Goal: Task Accomplishment & Management: Manage account settings

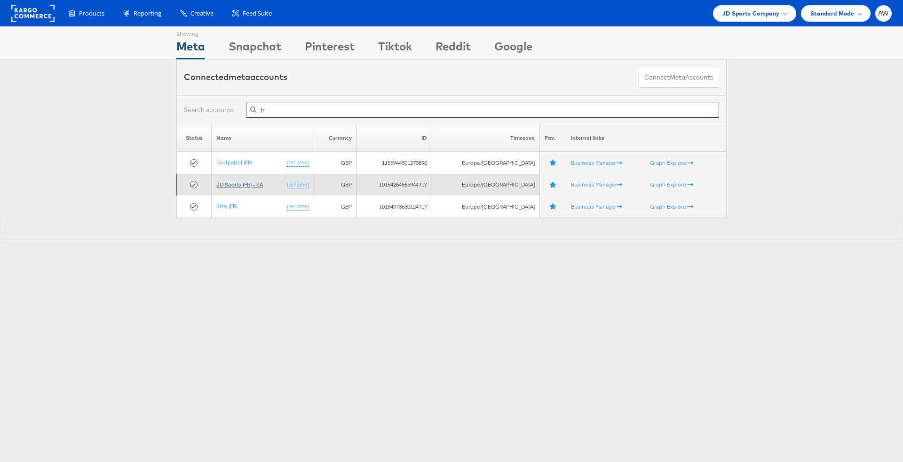
type input "fr"
click at [233, 186] on link "JD Sports (FR) - SA" at bounding box center [239, 184] width 47 height 7
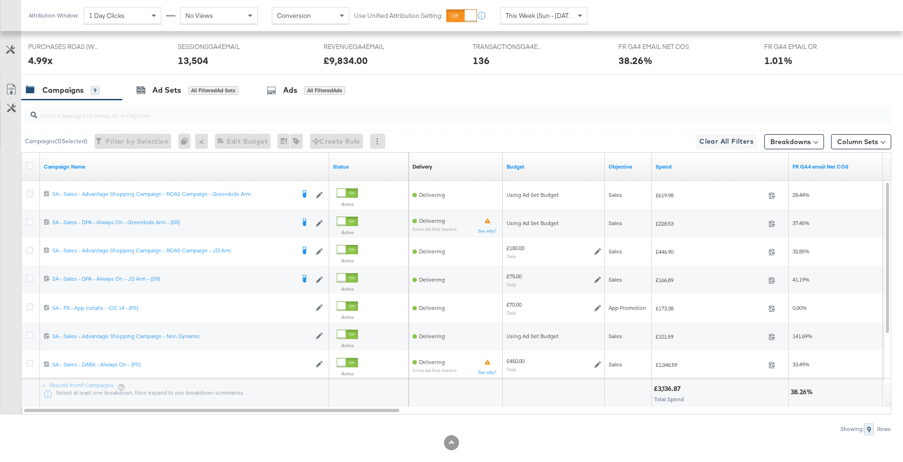
scroll to position [445, 0]
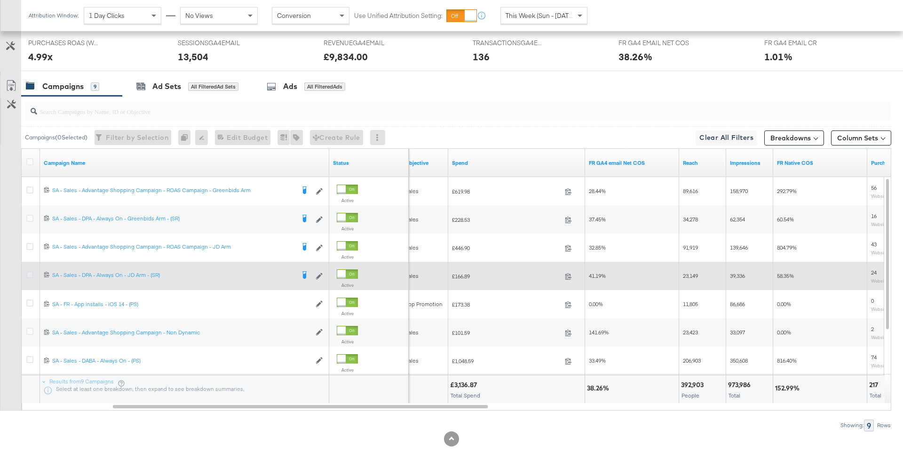
click at [28, 274] on icon at bounding box center [29, 274] width 7 height 7
click at [0, 0] on input "checkbox" at bounding box center [0, 0] width 0 height 0
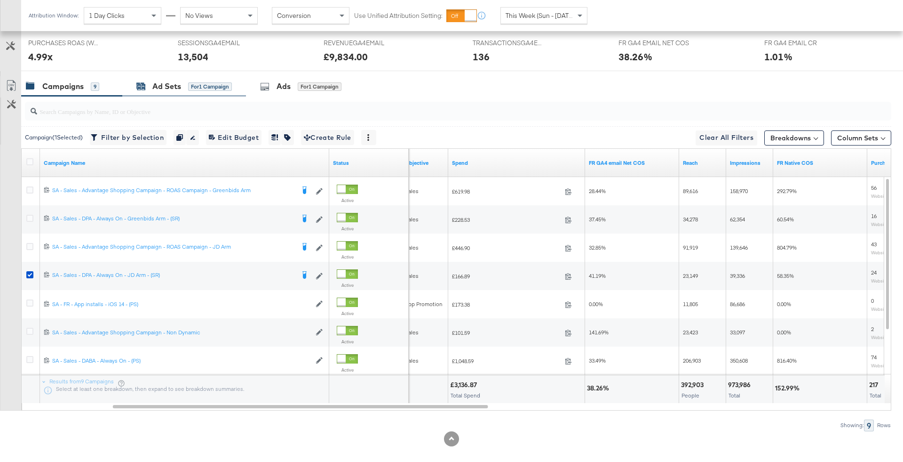
click at [221, 83] on div "for 1 Campaign" at bounding box center [210, 86] width 44 height 8
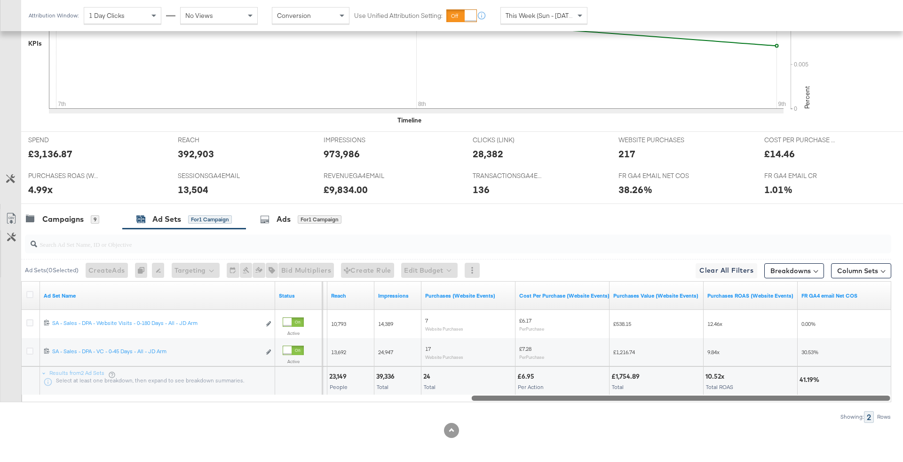
click at [382, 398] on div at bounding box center [457, 397] width 870 height 8
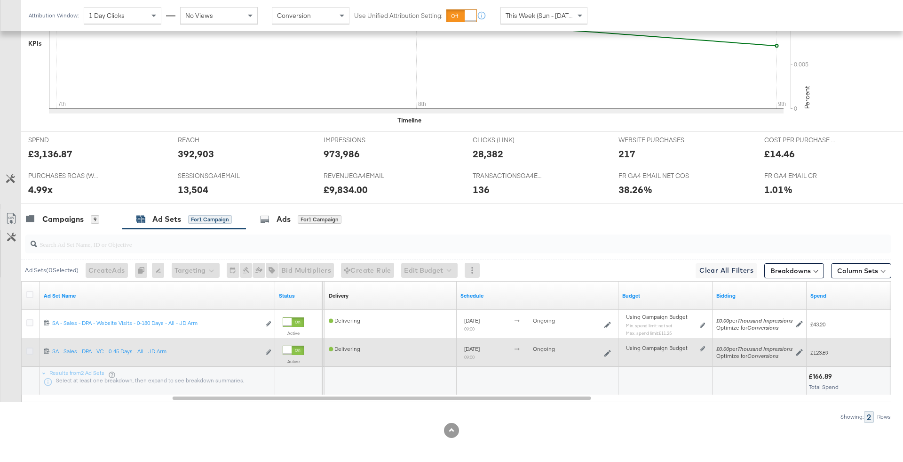
click at [26, 349] on icon at bounding box center [29, 350] width 7 height 7
click at [0, 0] on input "checkbox" at bounding box center [0, 0] width 0 height 0
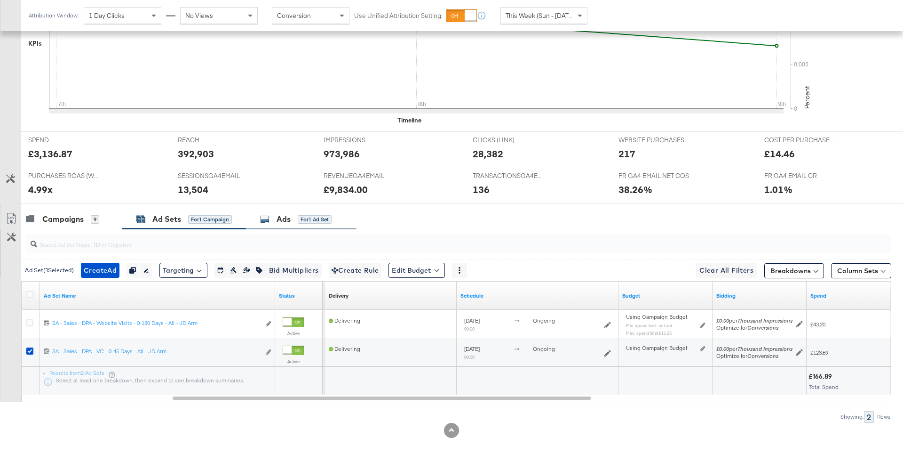
click at [292, 219] on div "Ads for 1 Ad Set" at bounding box center [296, 219] width 72 height 11
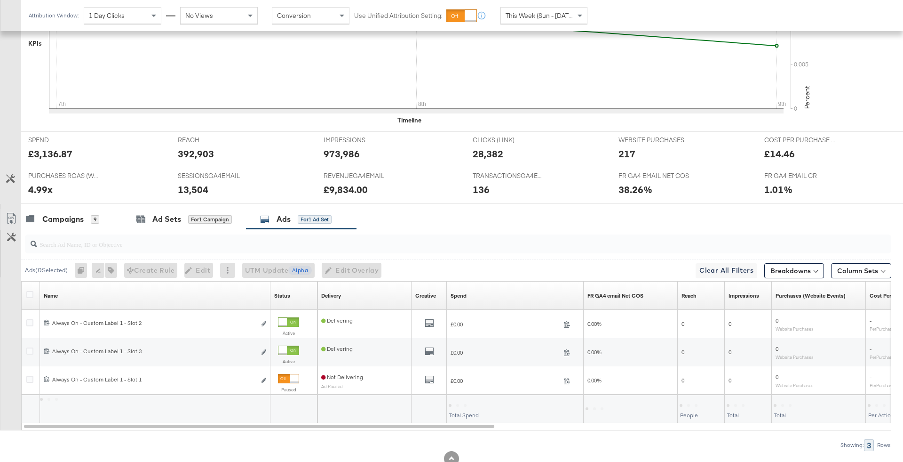
scroll to position [340, 0]
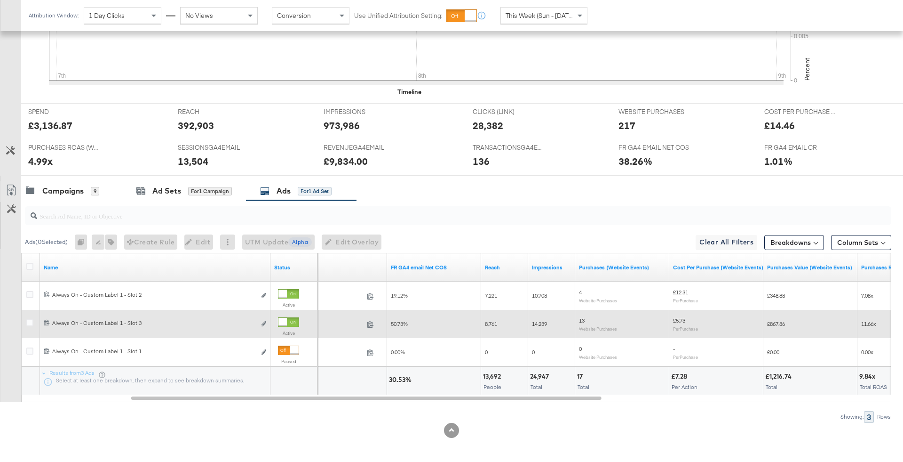
click at [281, 321] on div at bounding box center [283, 322] width 8 height 8
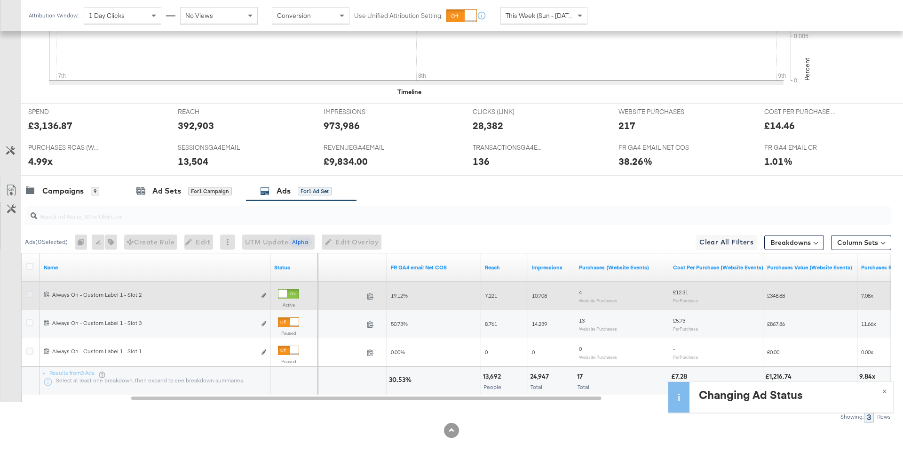
click at [27, 293] on icon at bounding box center [29, 294] width 7 height 7
click at [0, 0] on input "checkbox" at bounding box center [0, 0] width 0 height 0
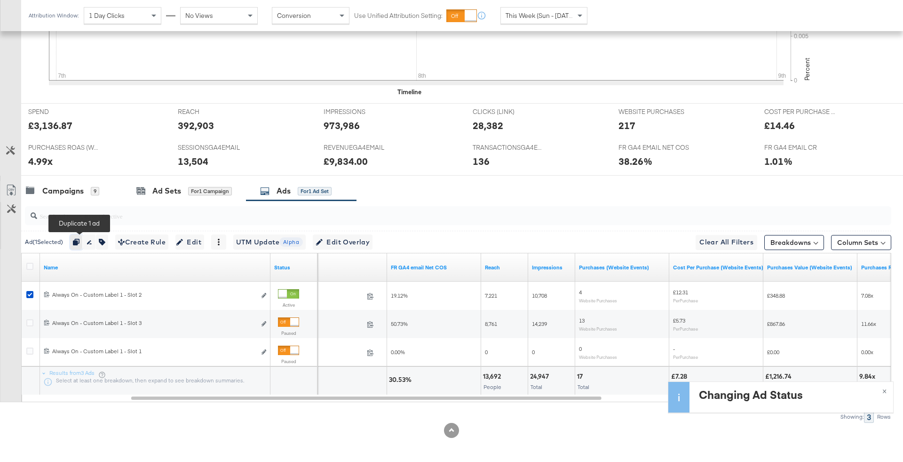
click at [79, 240] on icon "button" at bounding box center [76, 242] width 7 height 7
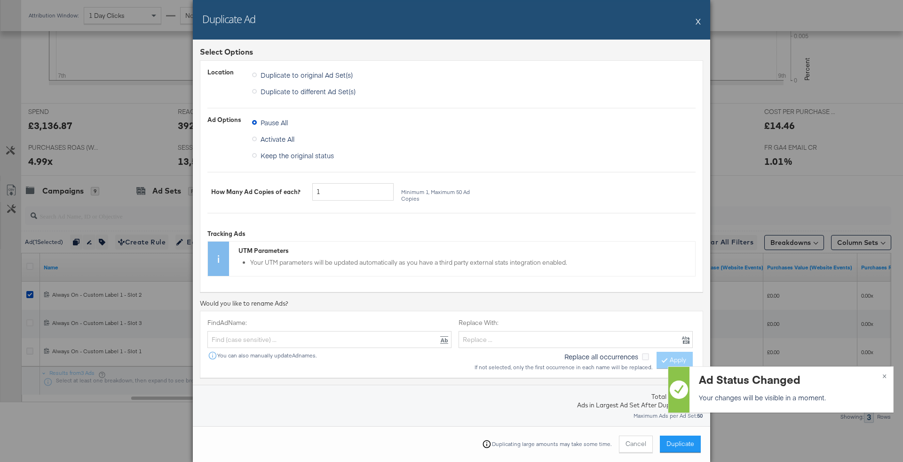
scroll to position [140, 0]
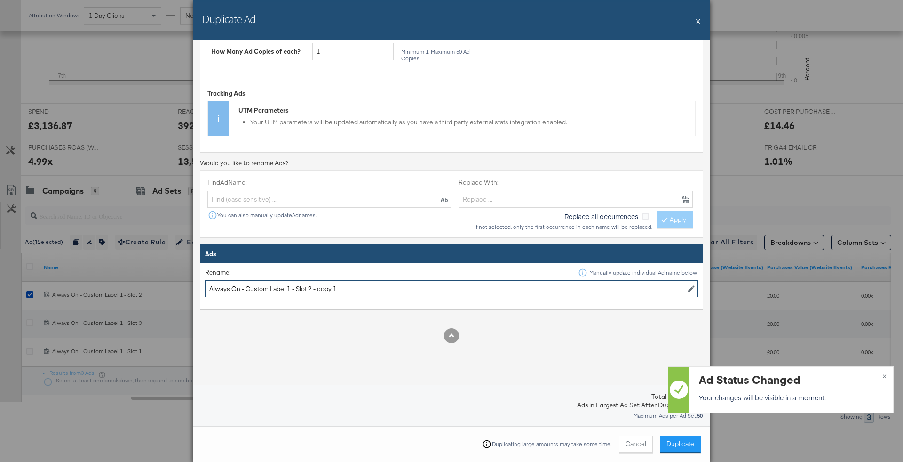
click at [289, 289] on input "Always On - Custom Label 1 - Slot 2 - copy 1" at bounding box center [451, 288] width 493 height 17
drag, startPoint x: 311, startPoint y: 287, endPoint x: 467, endPoint y: 287, distance: 155.7
click at [467, 287] on input "Always On - Custom Label 2 - Slot 2 - copy 1" at bounding box center [451, 288] width 493 height 17
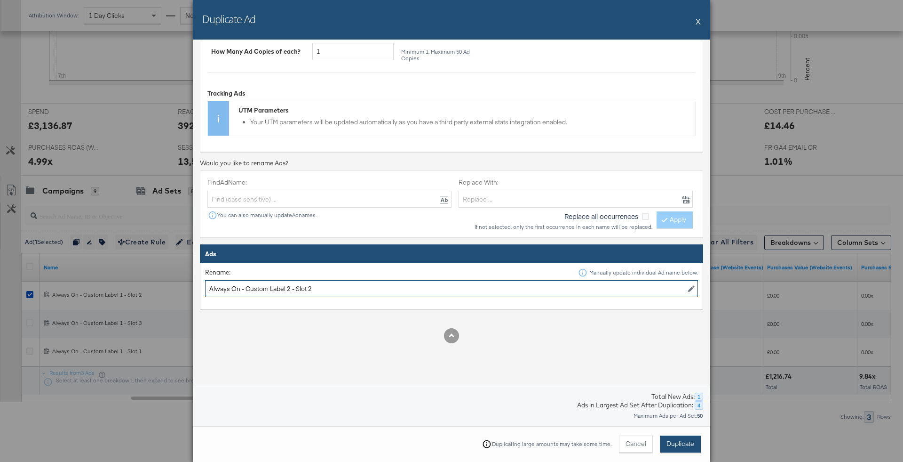
type input "Always On - Custom Label 2 - Slot 2"
click at [682, 443] on span "Duplicate" at bounding box center [681, 443] width 28 height 9
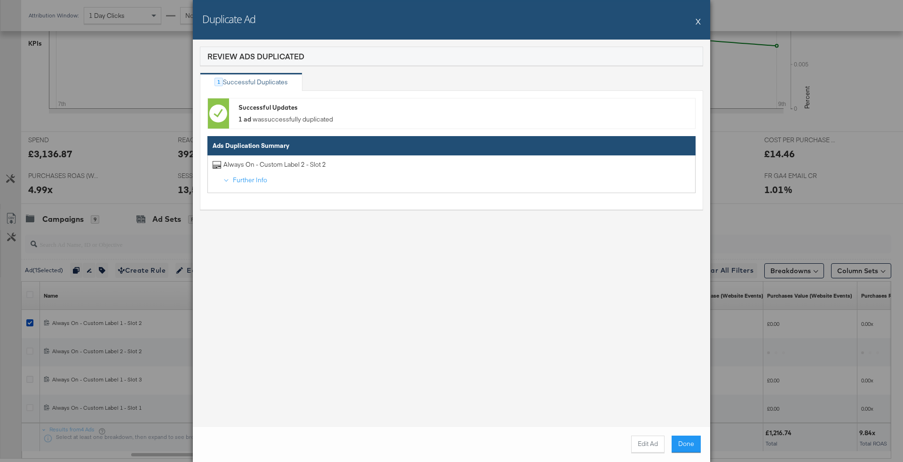
scroll to position [340, 0]
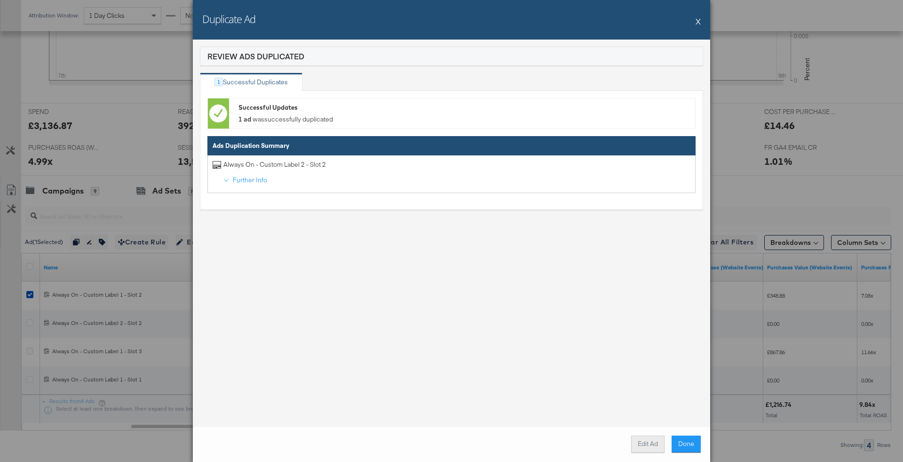
click at [638, 443] on button "Edit Ad" at bounding box center [647, 443] width 33 height 17
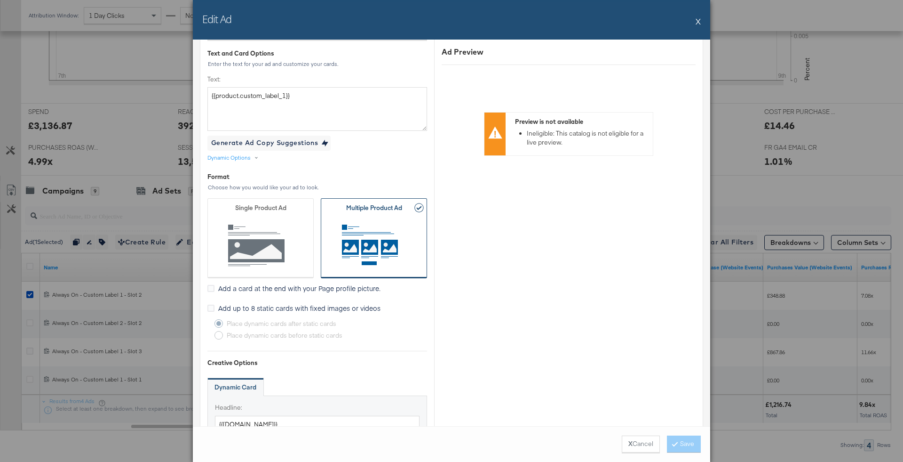
scroll to position [231, 0]
click at [345, 97] on textarea "{{product.custom_label_1}}" at bounding box center [317, 109] width 220 height 43
click at [226, 159] on div "Dynamic Options" at bounding box center [228, 159] width 43 height 8
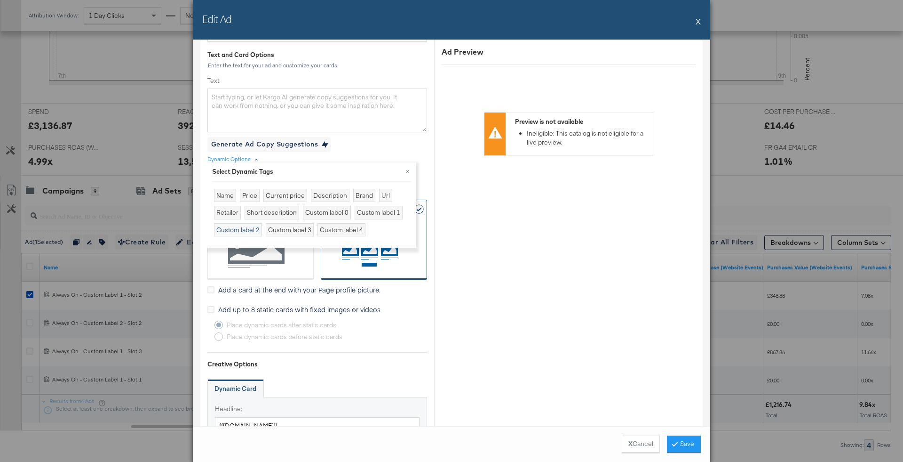
click at [239, 225] on div "Custom label 2" at bounding box center [238, 230] width 48 height 14
type textarea "{{product.custom_label_2}}"
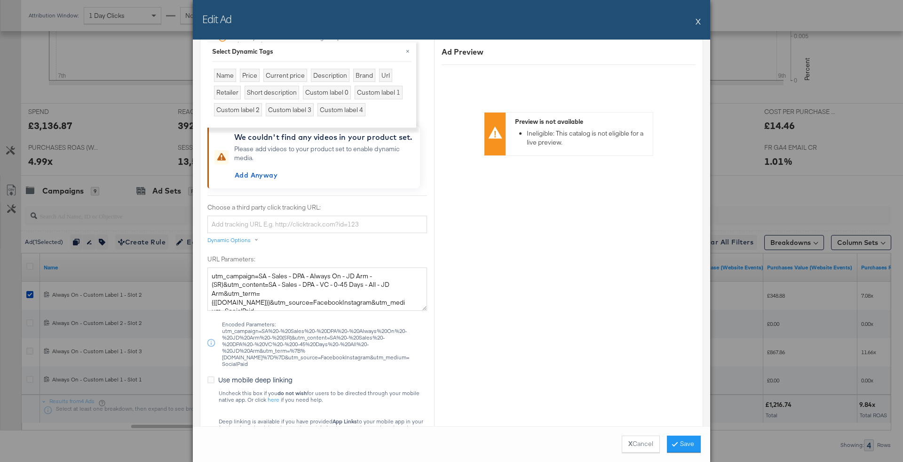
scroll to position [1074, 0]
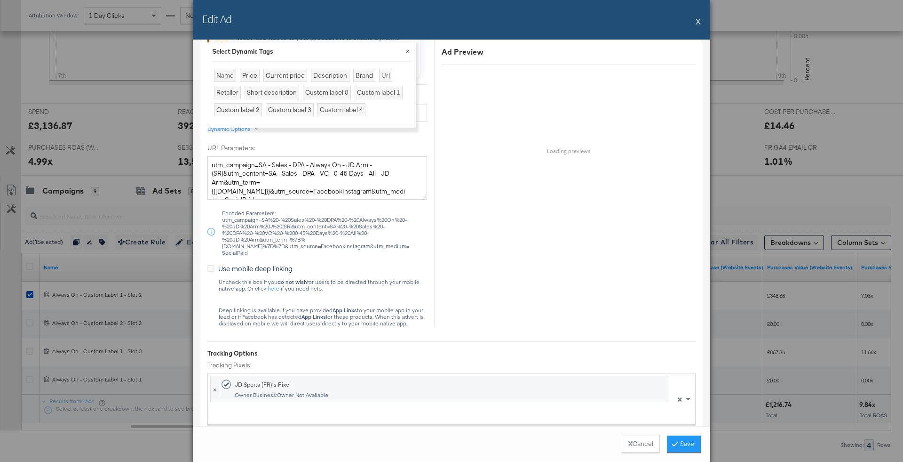
click at [406, 50] on button "×" at bounding box center [407, 50] width 17 height 17
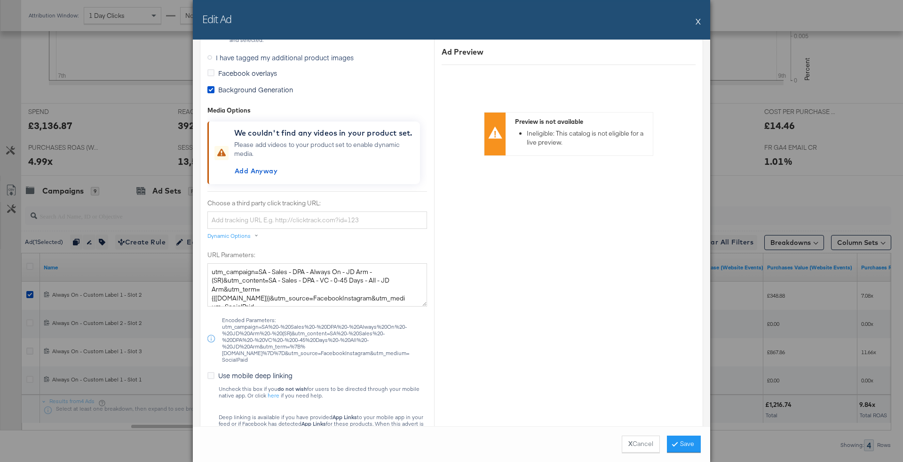
scroll to position [806, 0]
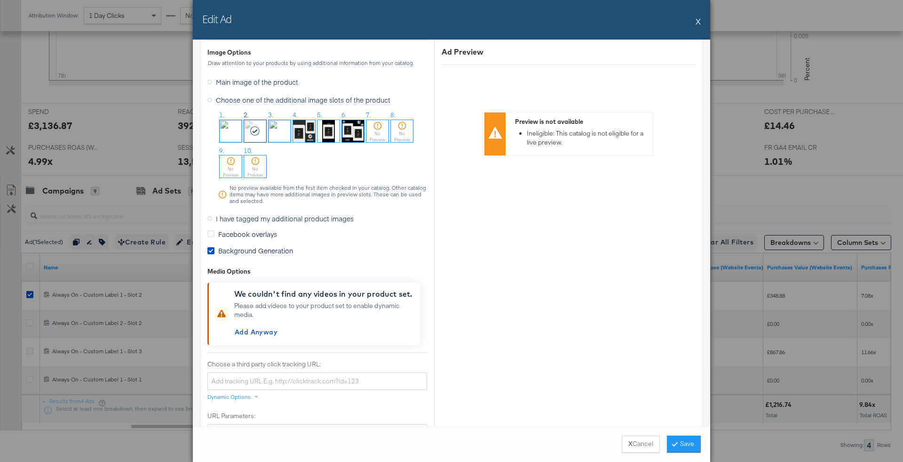
click at [251, 252] on div "Background Generation" at bounding box center [251, 253] width 89 height 14
click at [244, 250] on span "Background Generation" at bounding box center [255, 250] width 75 height 9
click at [0, 0] on input "Background Generation" at bounding box center [0, 0] width 0 height 0
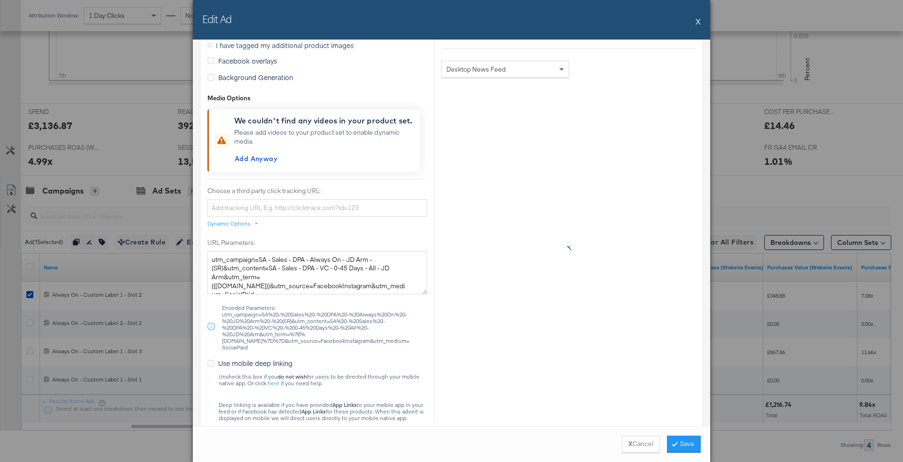
scroll to position [1248, 0]
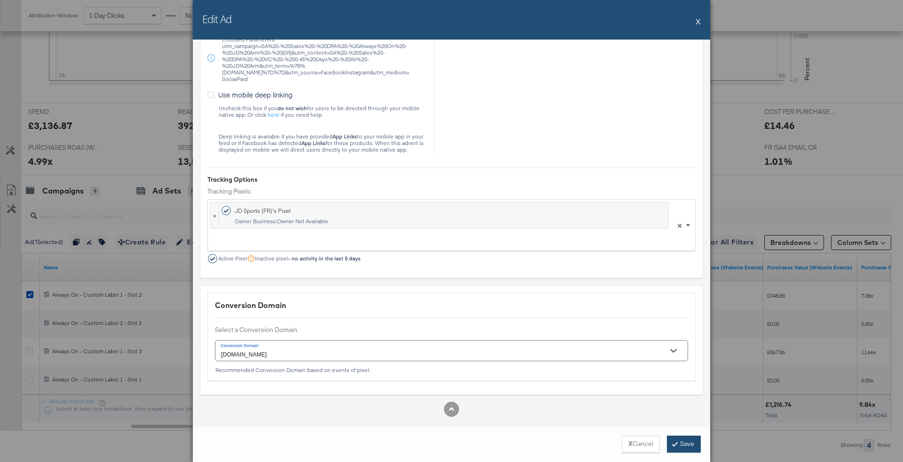
click at [677, 439] on button "Save" at bounding box center [684, 443] width 34 height 17
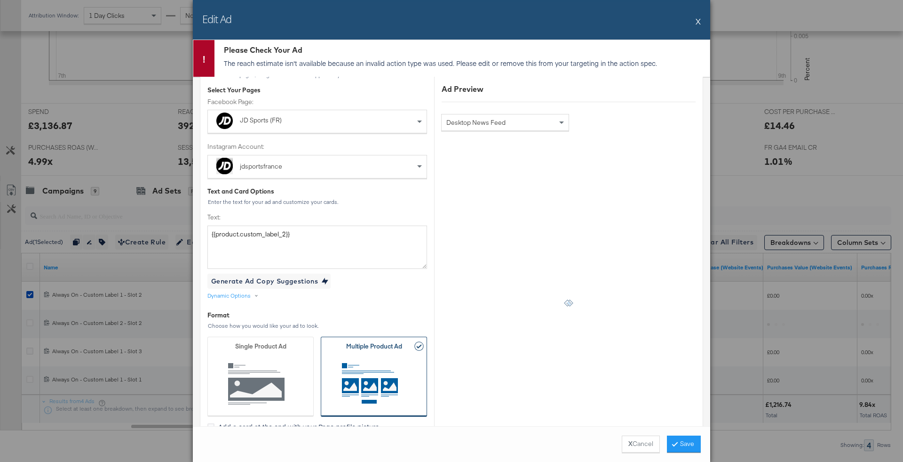
scroll to position [0, 0]
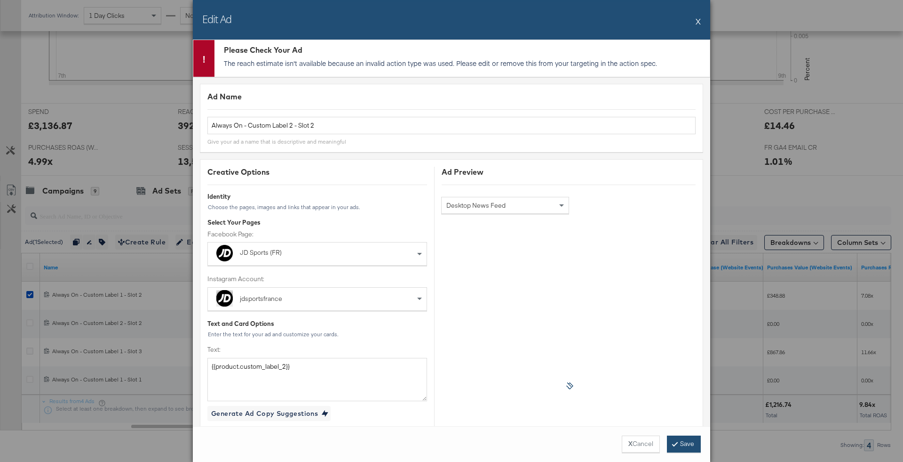
click at [684, 446] on button "Save" at bounding box center [684, 443] width 34 height 17
click at [701, 25] on div "Edit Ad X" at bounding box center [452, 20] width 518 height 40
click at [699, 22] on button "X" at bounding box center [698, 21] width 5 height 19
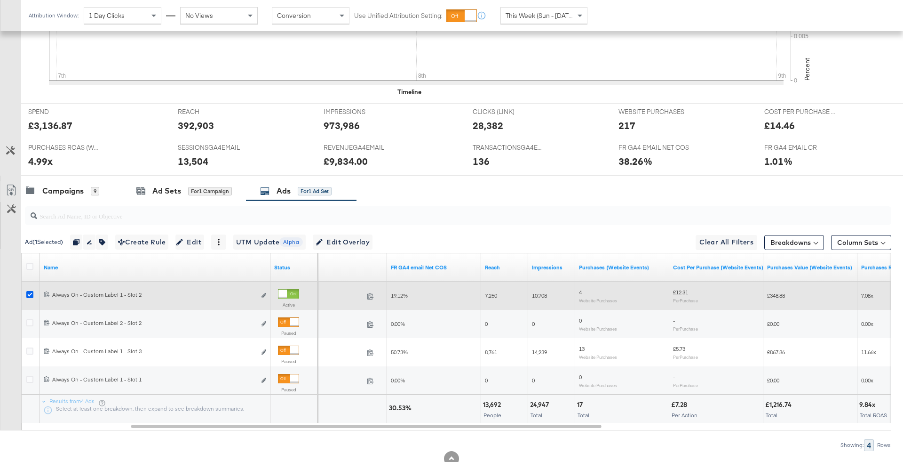
click at [30, 294] on icon at bounding box center [29, 294] width 7 height 7
click at [0, 0] on input "checkbox" at bounding box center [0, 0] width 0 height 0
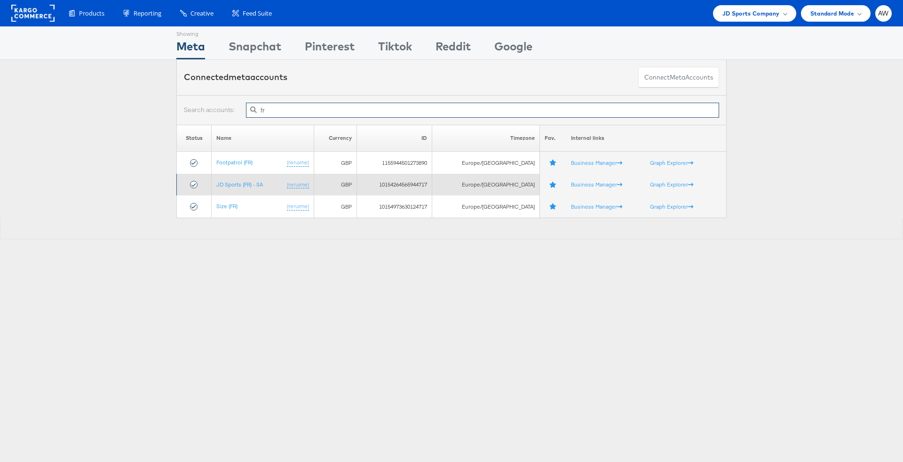
type input "fr"
click at [246, 179] on td "JD Sports (FR) - SA (rename)" at bounding box center [263, 185] width 102 height 22
click at [248, 185] on link "JD Sports (FR) - SA" at bounding box center [239, 184] width 47 height 7
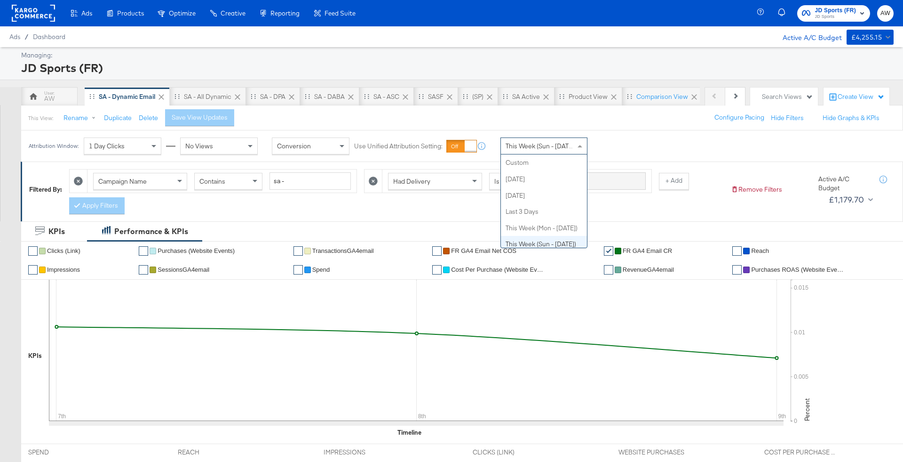
click at [540, 147] on span "This Week (Sun - [DATE])" at bounding box center [541, 146] width 71 height 8
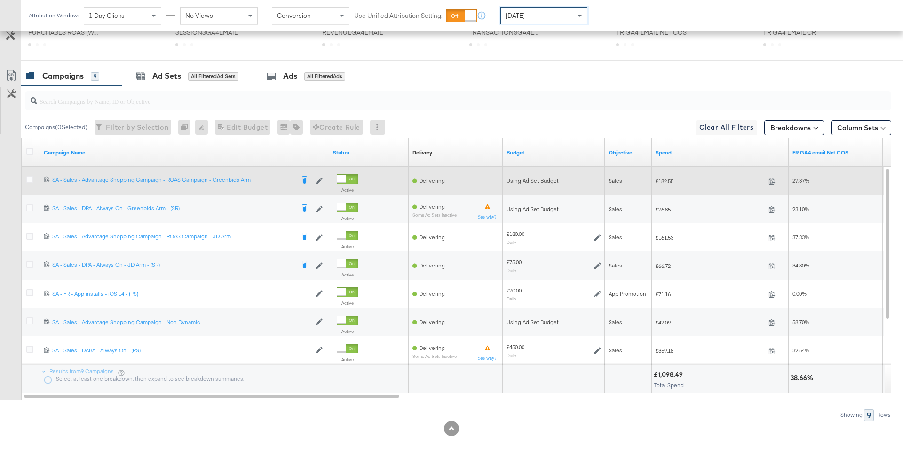
scroll to position [453, 0]
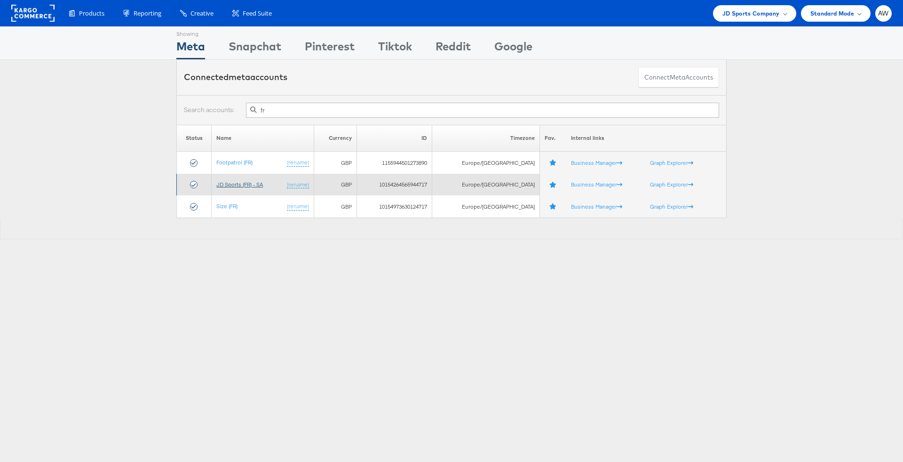
type input "fr"
click at [241, 184] on link "JD Sports (FR) - SA" at bounding box center [239, 184] width 47 height 7
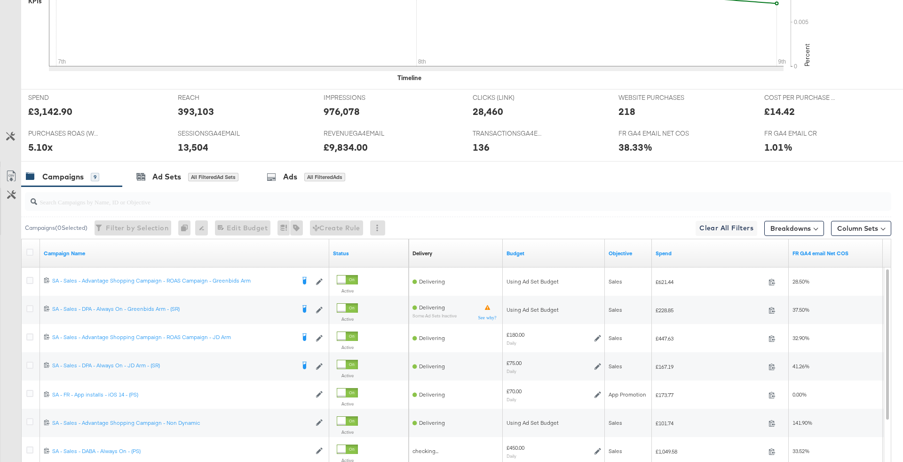
scroll to position [453, 0]
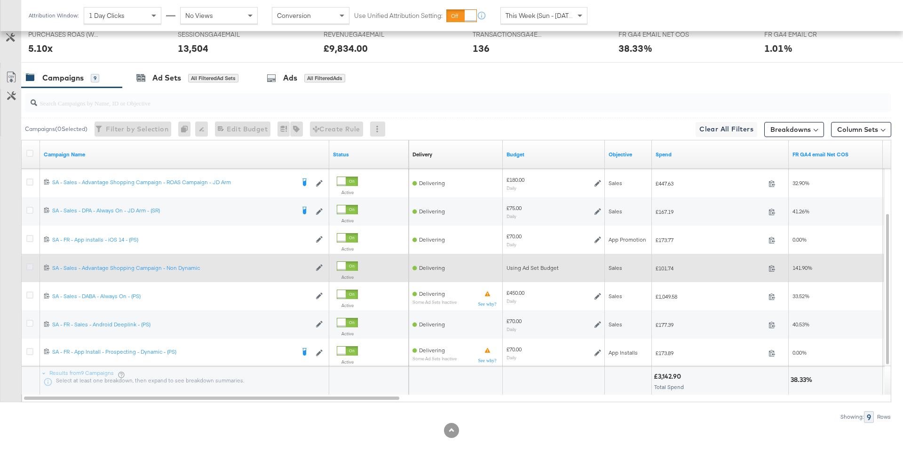
click at [28, 264] on icon at bounding box center [29, 266] width 7 height 7
click at [0, 0] on input "checkbox" at bounding box center [0, 0] width 0 height 0
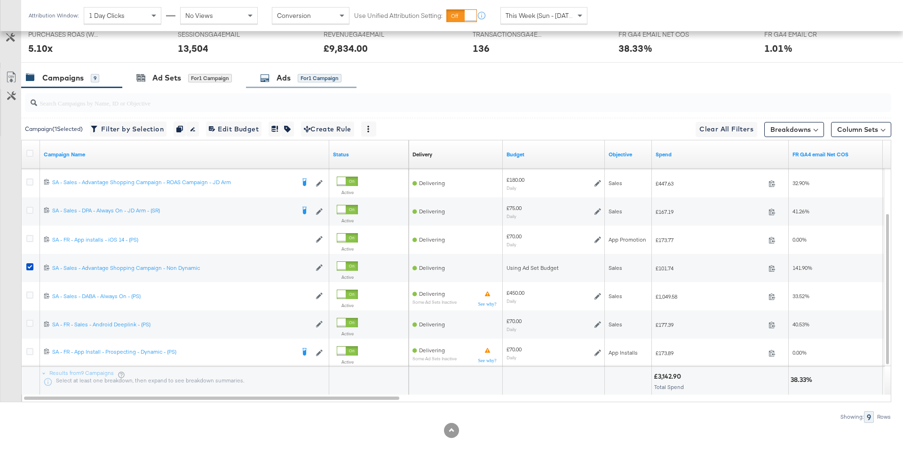
click at [323, 74] on div "for 1 Campaign" at bounding box center [320, 78] width 44 height 8
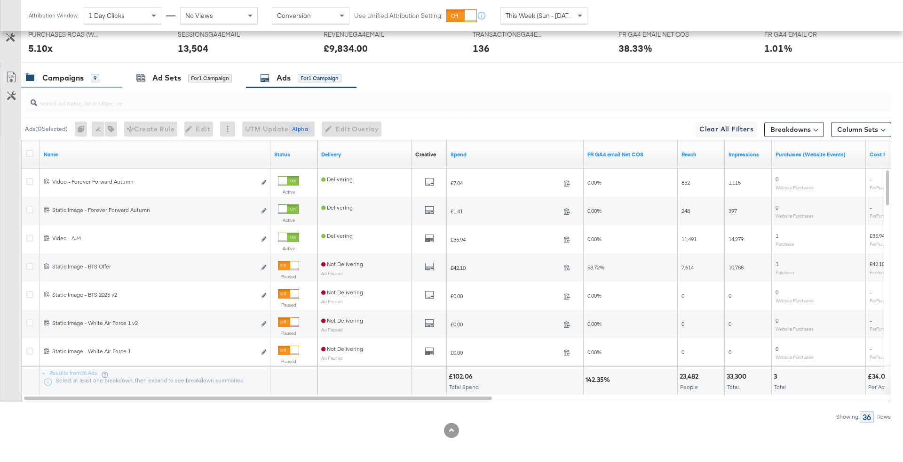
click at [95, 69] on div "Campaigns 9" at bounding box center [71, 78] width 101 height 20
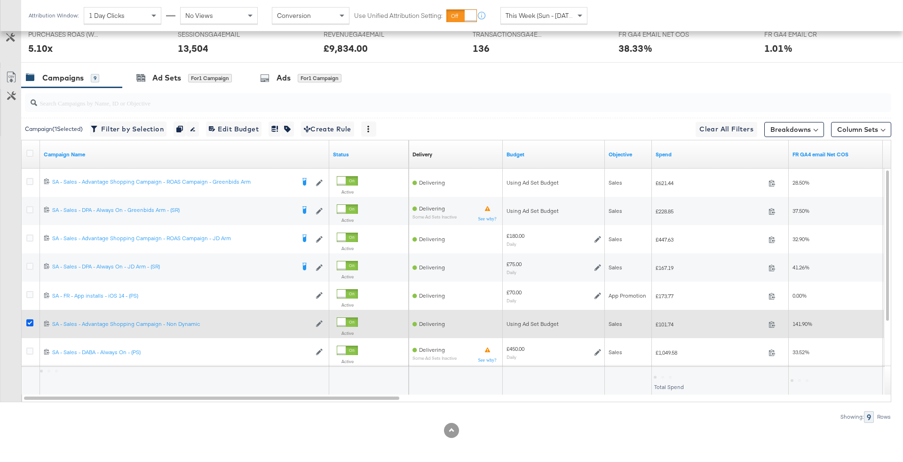
click at [30, 319] on icon at bounding box center [29, 322] width 7 height 7
click at [0, 0] on input "checkbox" at bounding box center [0, 0] width 0 height 0
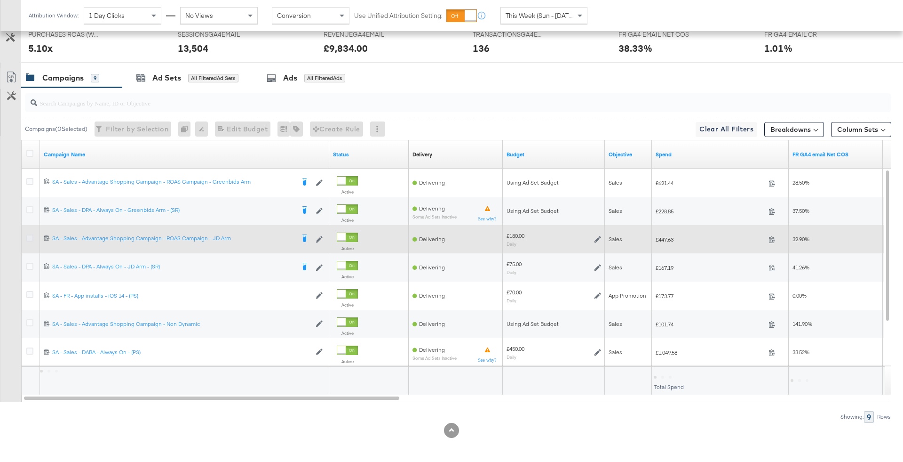
click at [31, 235] on icon at bounding box center [29, 237] width 7 height 7
click at [0, 0] on input "checkbox" at bounding box center [0, 0] width 0 height 0
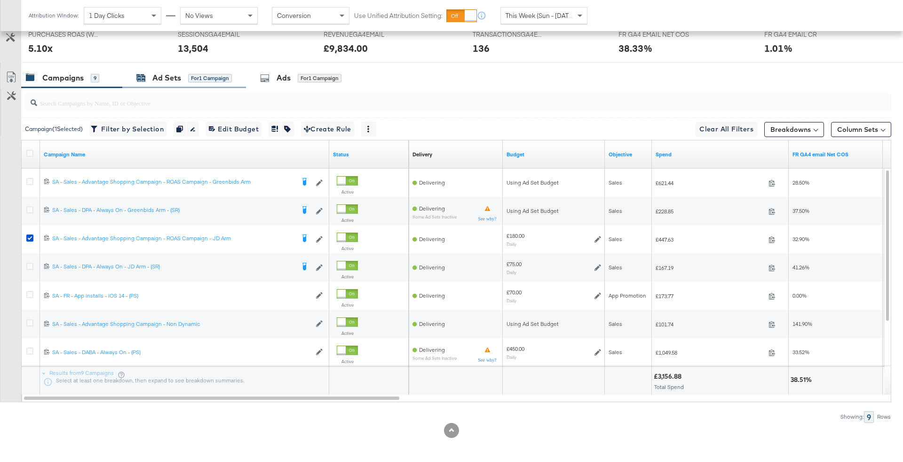
click at [181, 74] on div "Ad Sets" at bounding box center [166, 77] width 29 height 11
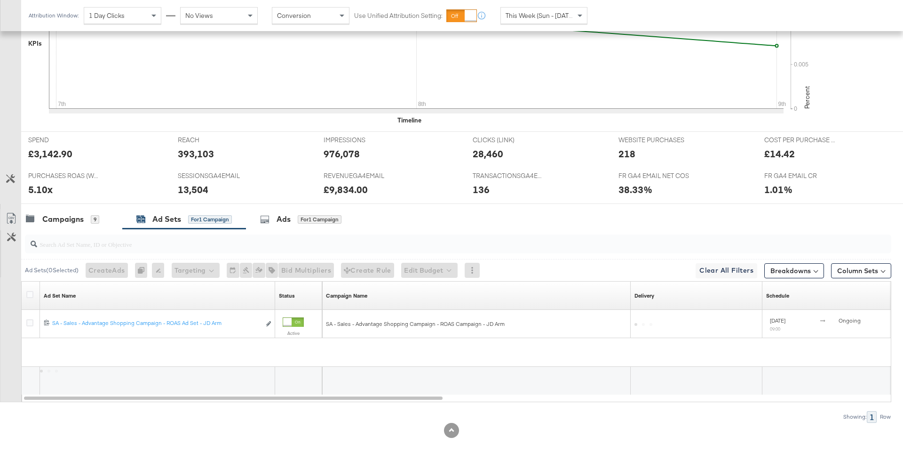
scroll to position [284, 0]
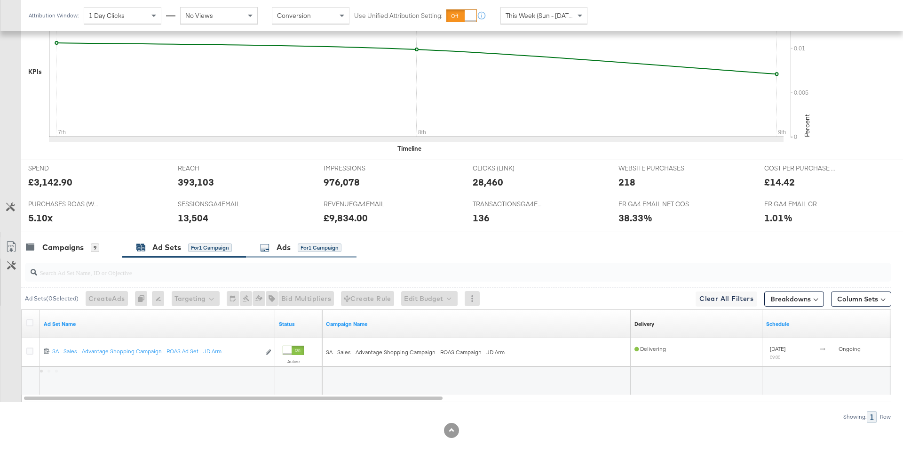
click at [315, 243] on div "for 1 Campaign" at bounding box center [320, 247] width 44 height 8
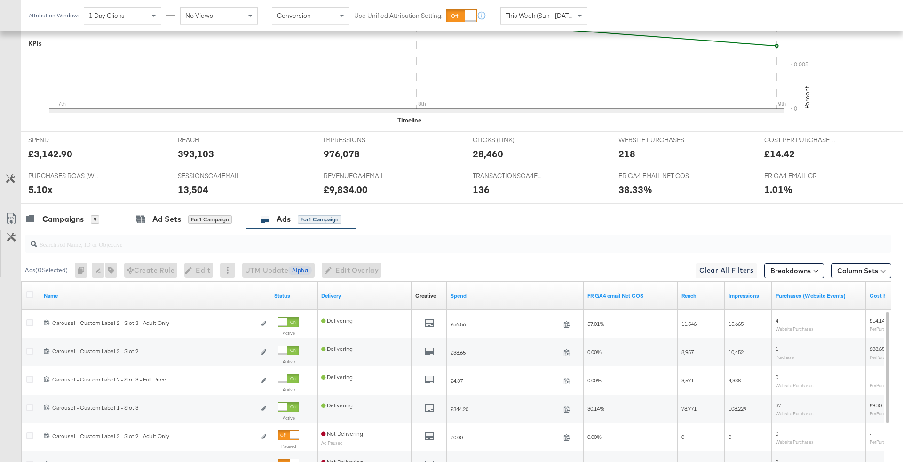
scroll to position [453, 0]
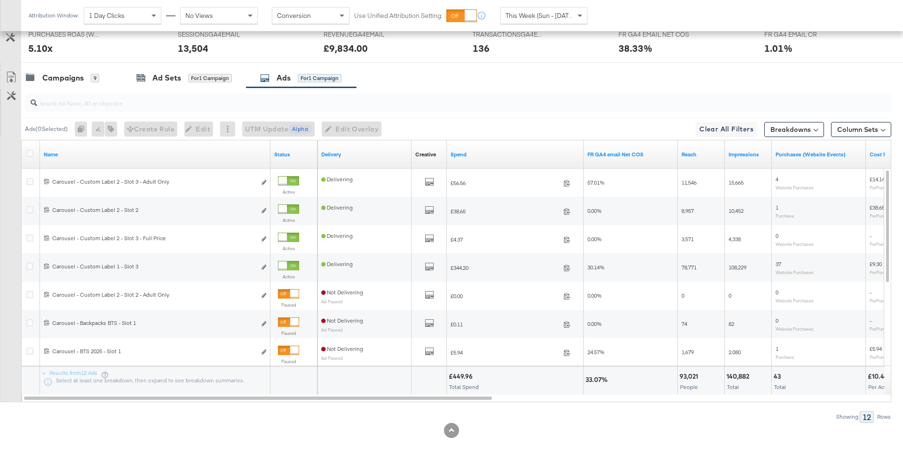
click at [532, 17] on span "This Week (Sun - Today)" at bounding box center [541, 15] width 71 height 8
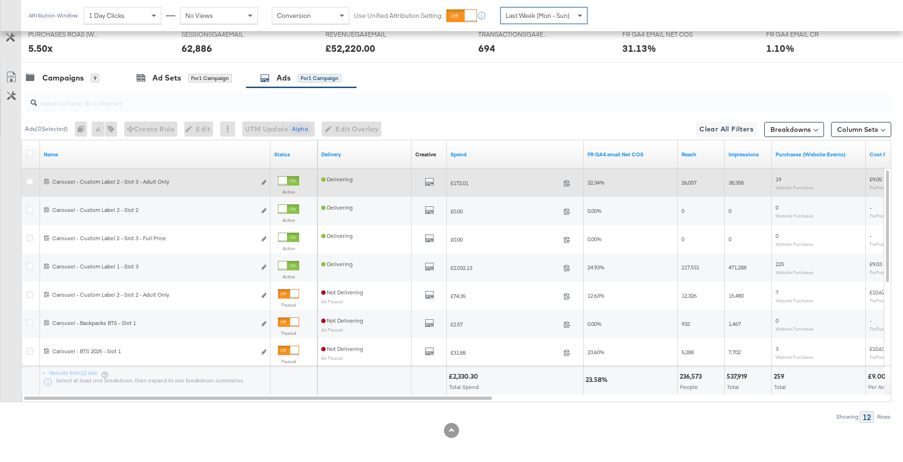
click at [287, 177] on div at bounding box center [283, 180] width 8 height 8
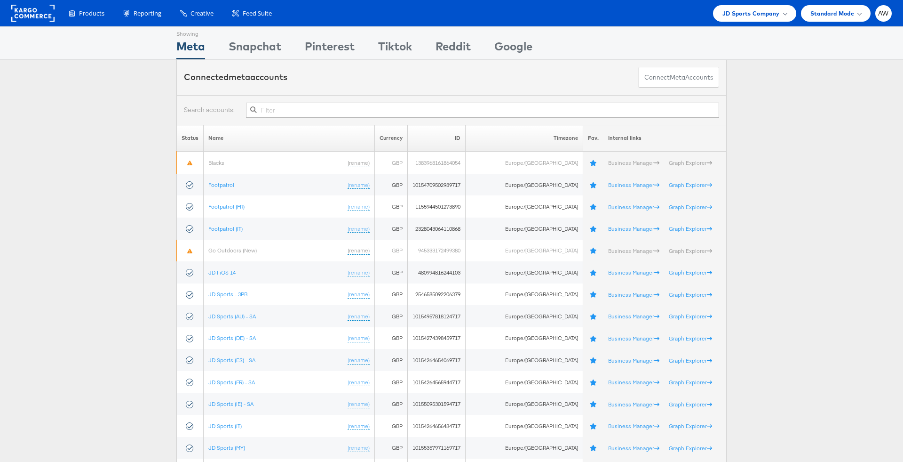
click at [364, 115] on input "text" at bounding box center [482, 110] width 473 height 15
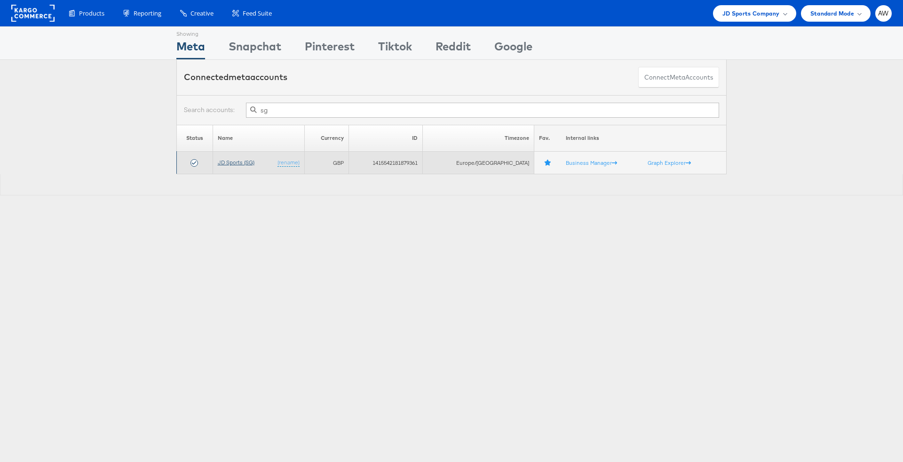
type input "sg"
click at [247, 159] on link "JD Sports (SG)" at bounding box center [236, 162] width 37 height 7
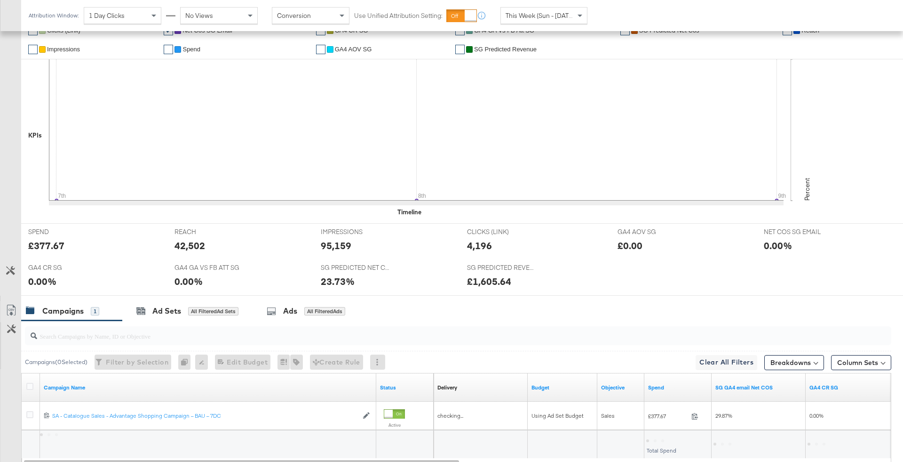
scroll to position [284, 0]
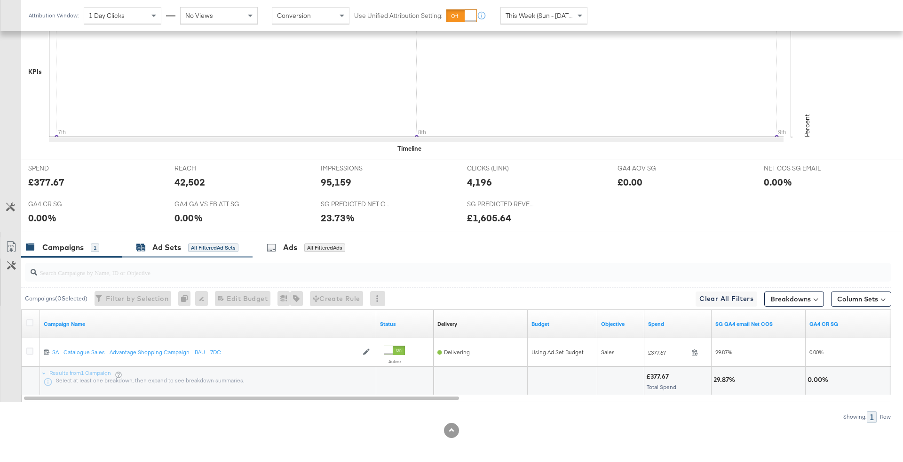
click at [175, 247] on div "Ad Sets" at bounding box center [166, 247] width 29 height 11
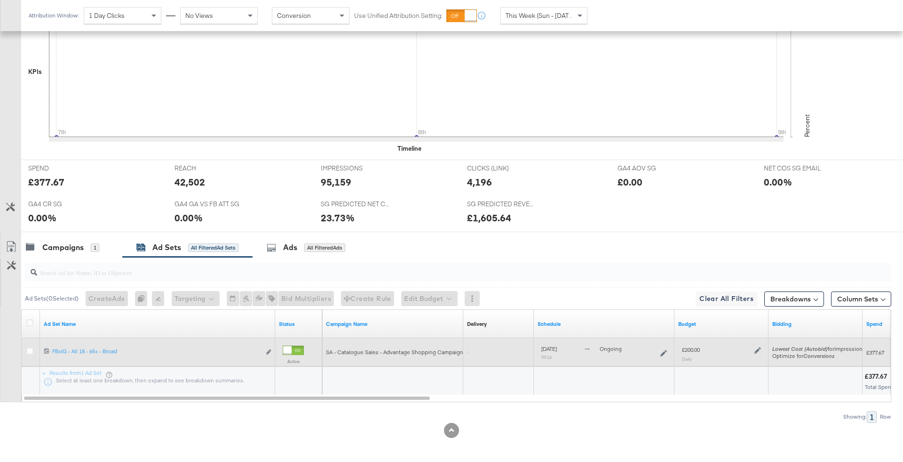
click at [757, 347] on icon at bounding box center [758, 350] width 7 height 7
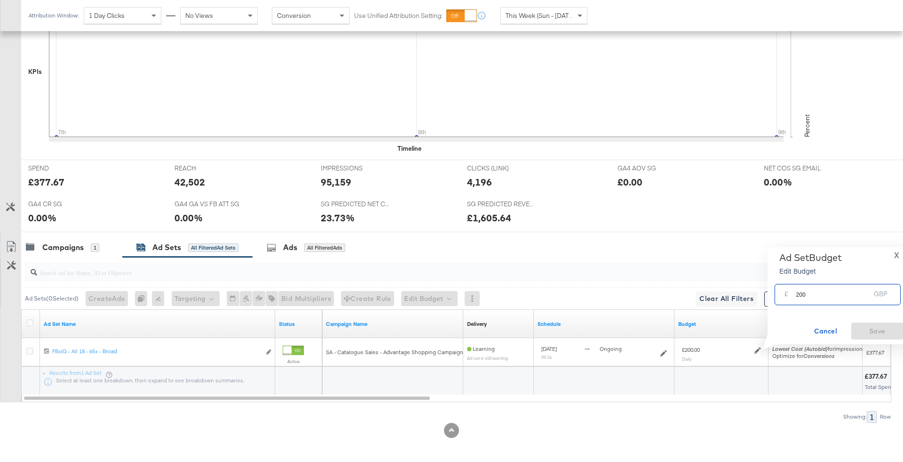
click at [817, 295] on input "200" at bounding box center [833, 290] width 74 height 20
type input "250"
click at [873, 329] on span "Save" at bounding box center [877, 331] width 44 height 12
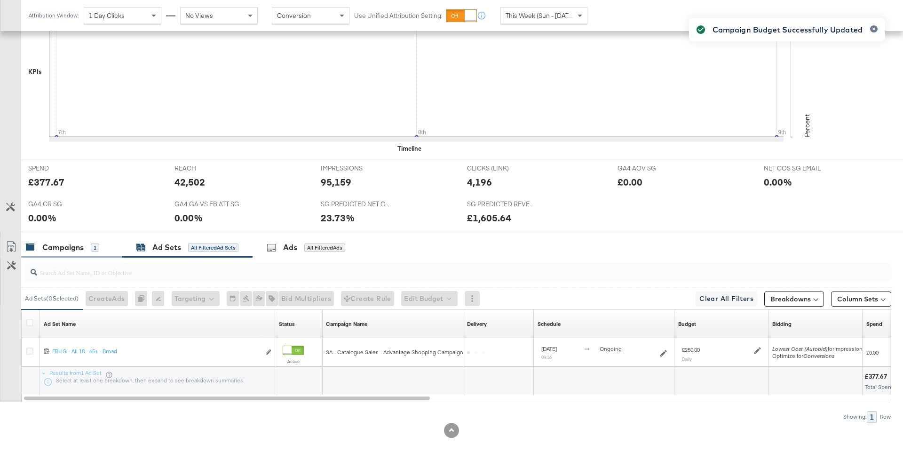
click at [93, 242] on div "Campaigns 1" at bounding box center [62, 247] width 73 height 11
